Goal: Transaction & Acquisition: Purchase product/service

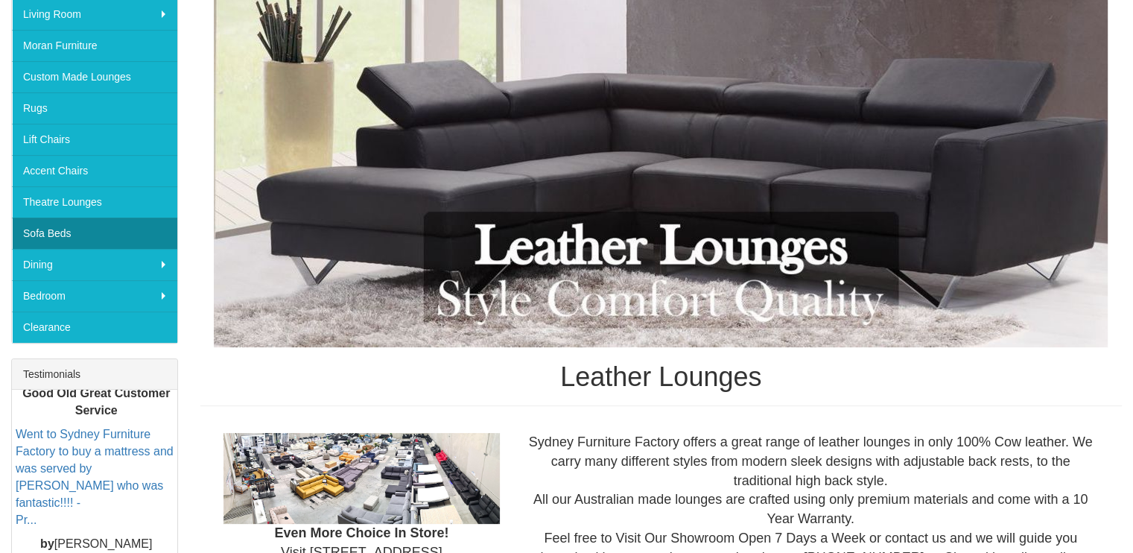
scroll to position [149, 0]
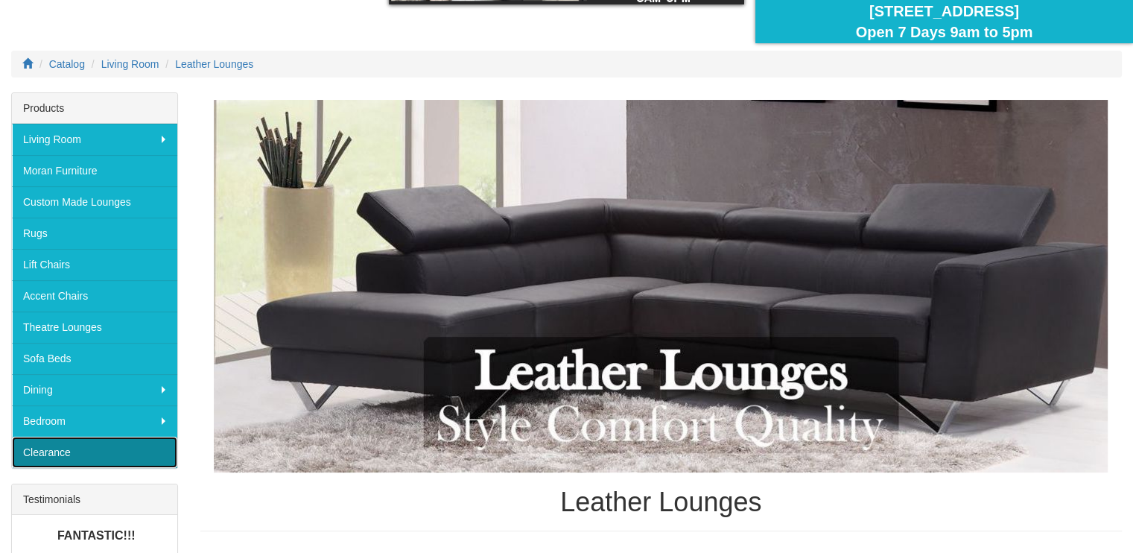
click at [52, 449] on link "Clearance" at bounding box center [94, 452] width 165 height 31
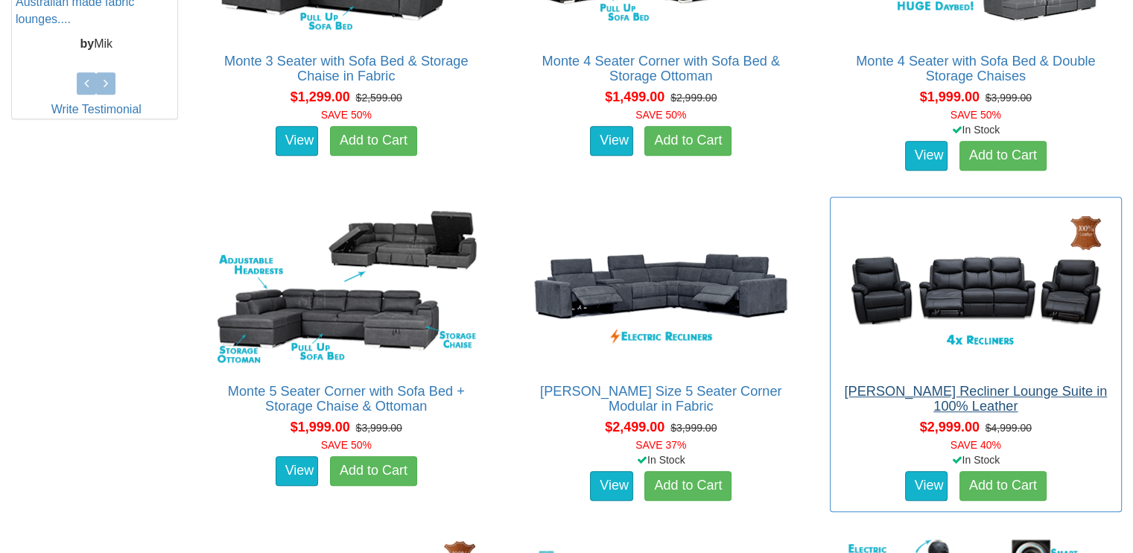
scroll to position [745, 0]
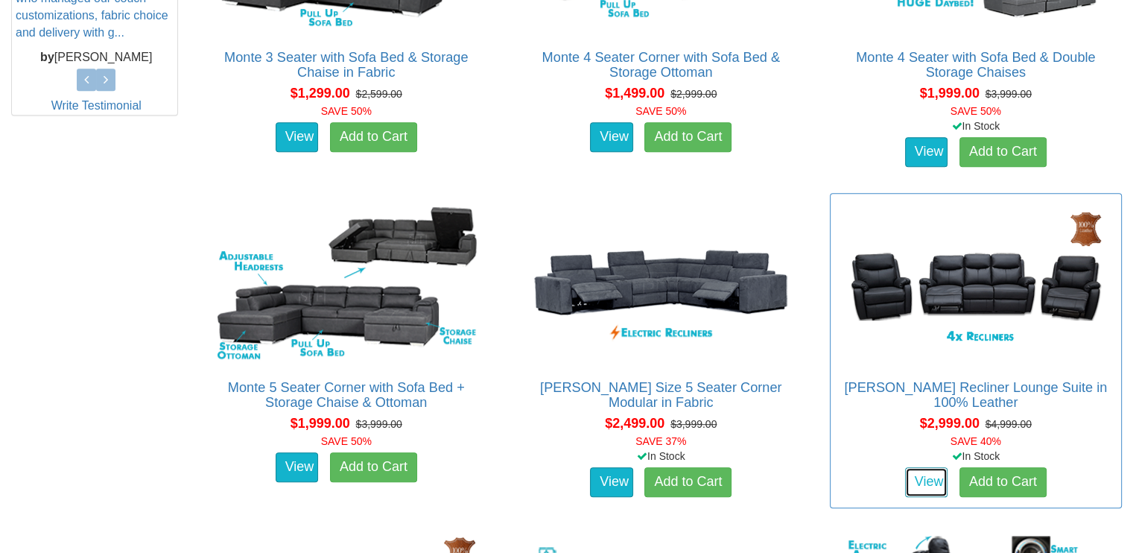
click at [921, 479] on link "View" at bounding box center [926, 482] width 43 height 30
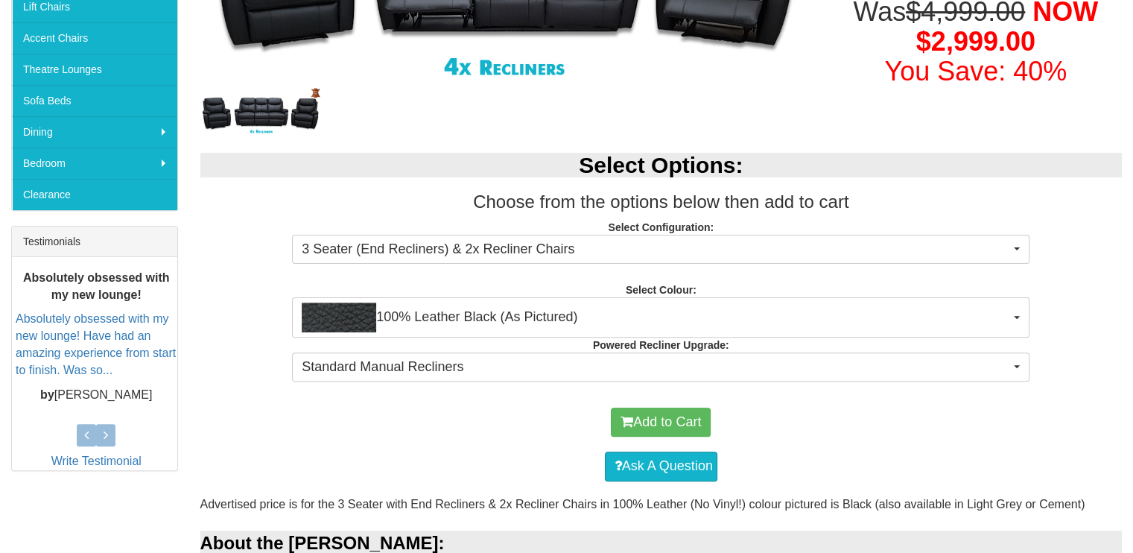
scroll to position [447, 0]
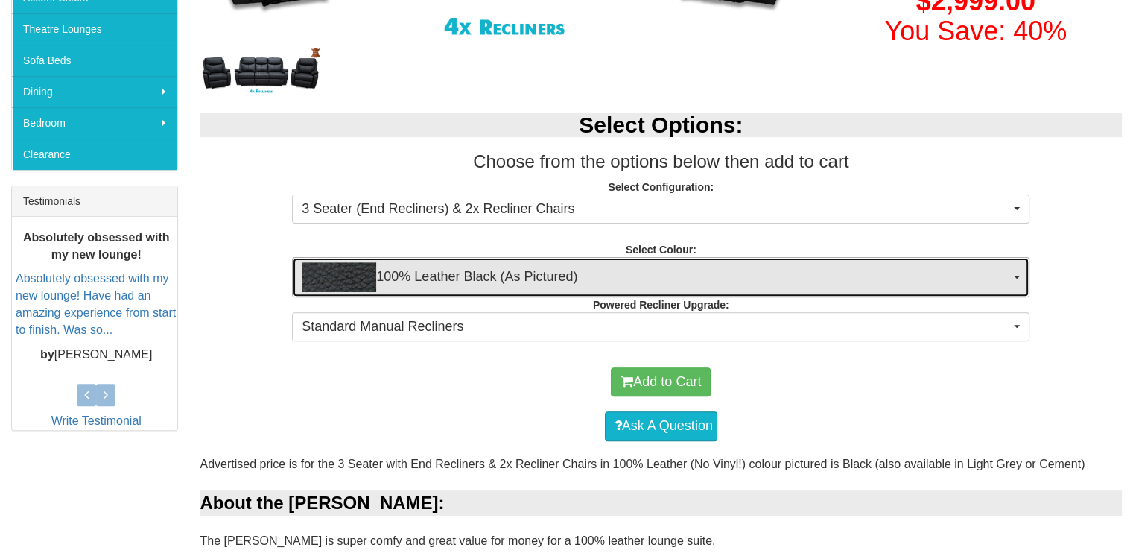
click at [381, 276] on span "100% Leather Black (As Pictured)" at bounding box center [656, 277] width 709 height 30
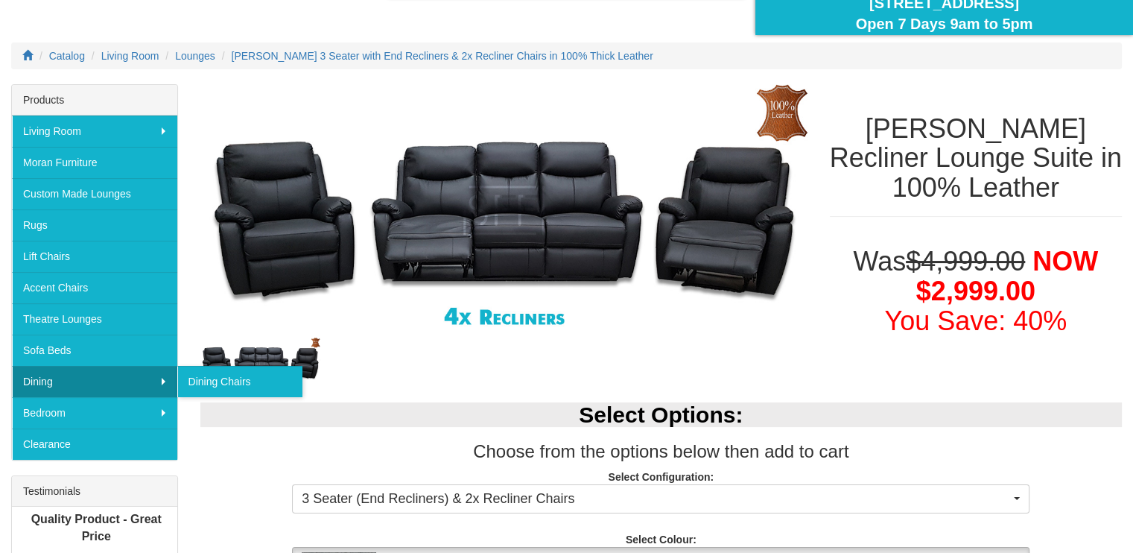
scroll to position [149, 0]
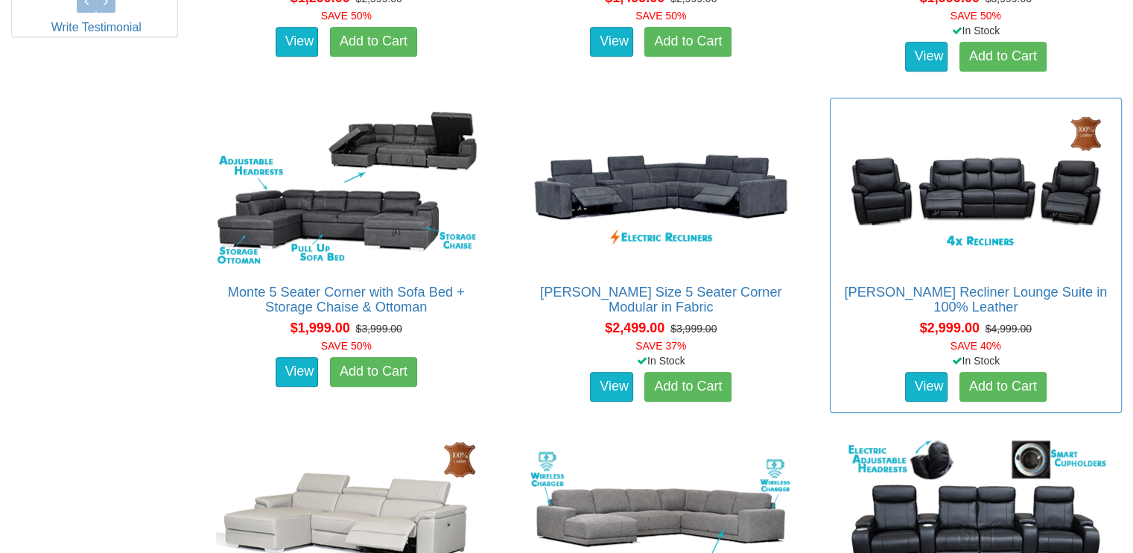
scroll to position [745, 0]
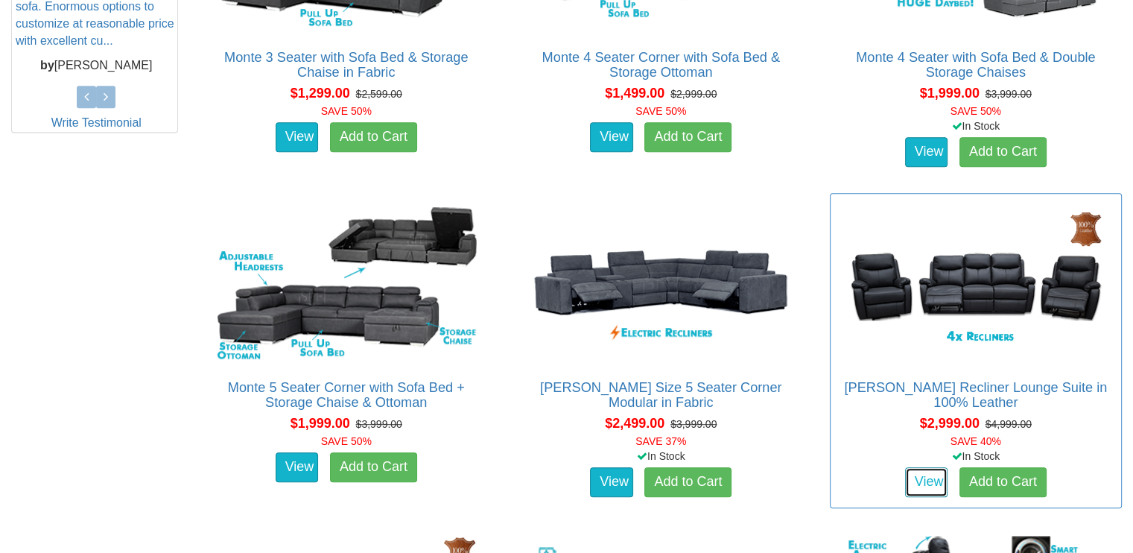
click at [925, 488] on link "View" at bounding box center [926, 482] width 43 height 30
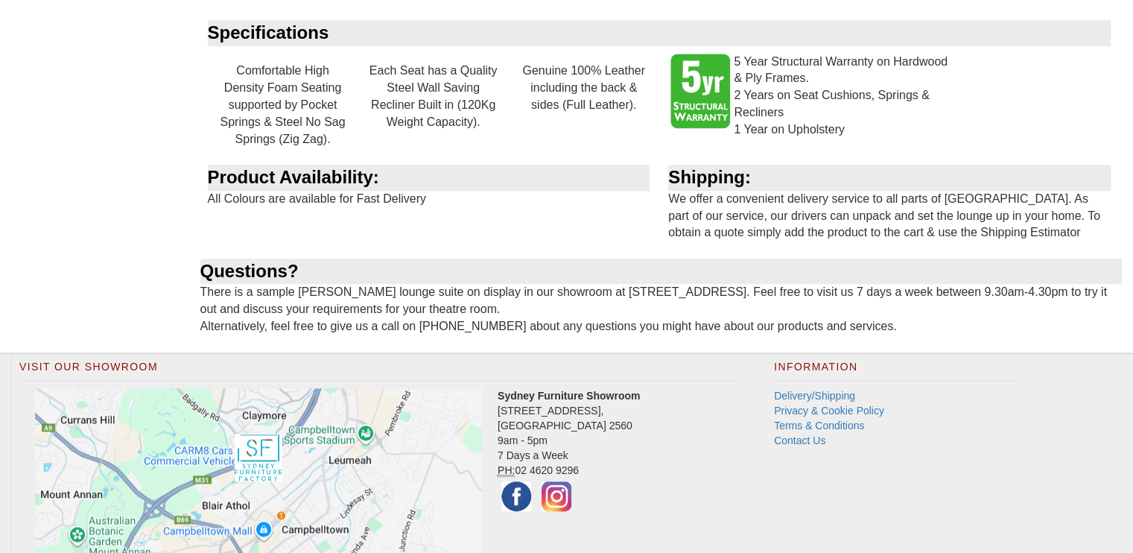
scroll to position [1639, 0]
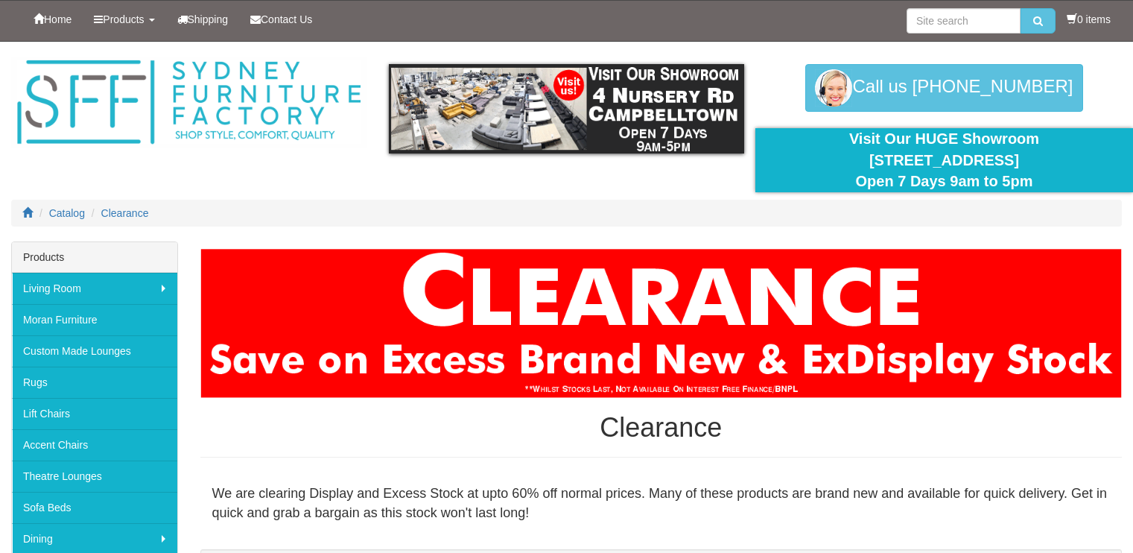
scroll to position [745, 0]
